Goal: Task Accomplishment & Management: Complete application form

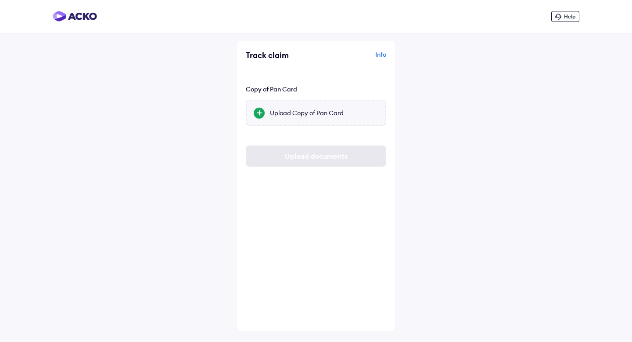
click at [287, 114] on div "Upload Copy of Pan Card" at bounding box center [324, 112] width 108 height 9
click at [0, 0] on input "Upload Copy of Pan Card" at bounding box center [0, 0] width 0 height 0
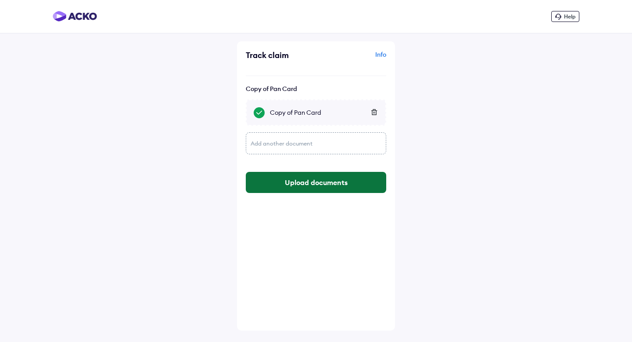
click at [350, 185] on button "Upload documents" at bounding box center [316, 182] width 141 height 21
